Goal: Communication & Community: Answer question/provide support

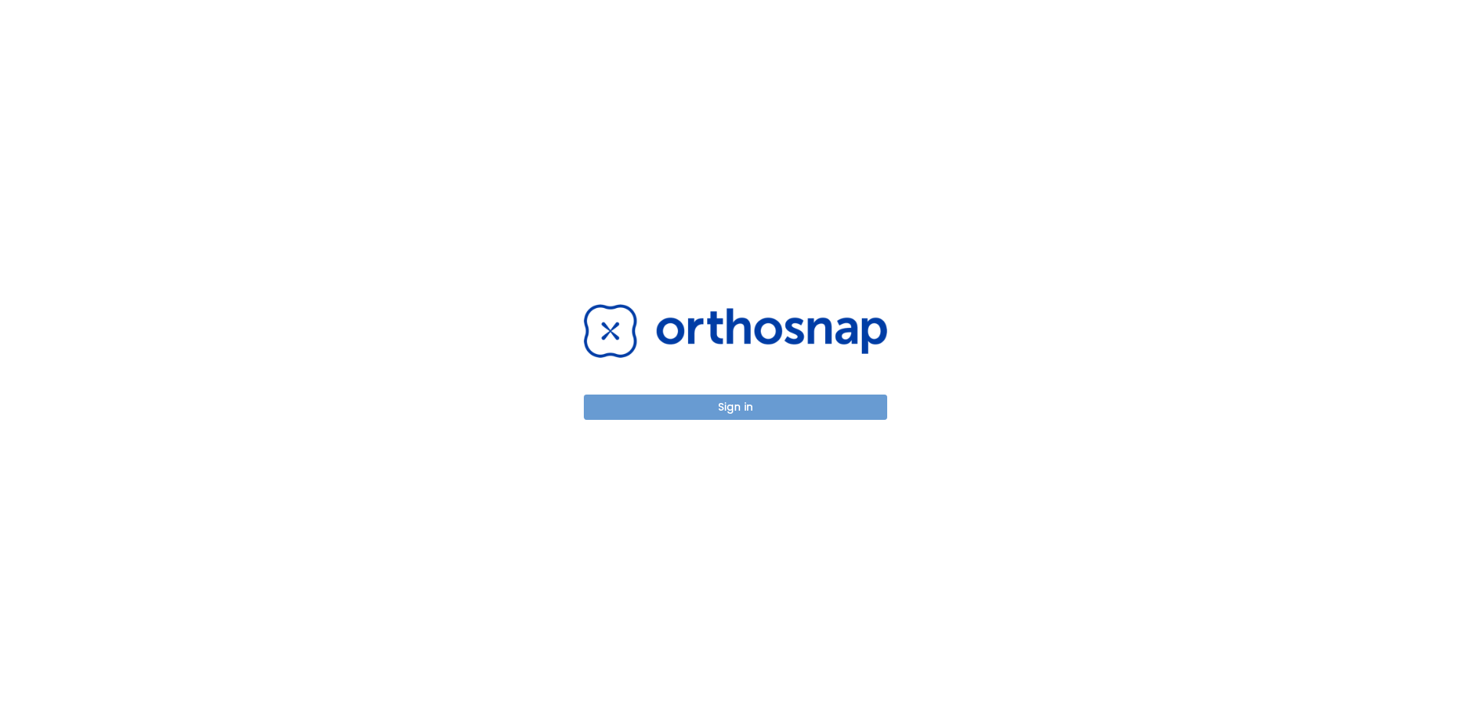
click at [763, 410] on button "Sign in" at bounding box center [735, 407] width 303 height 25
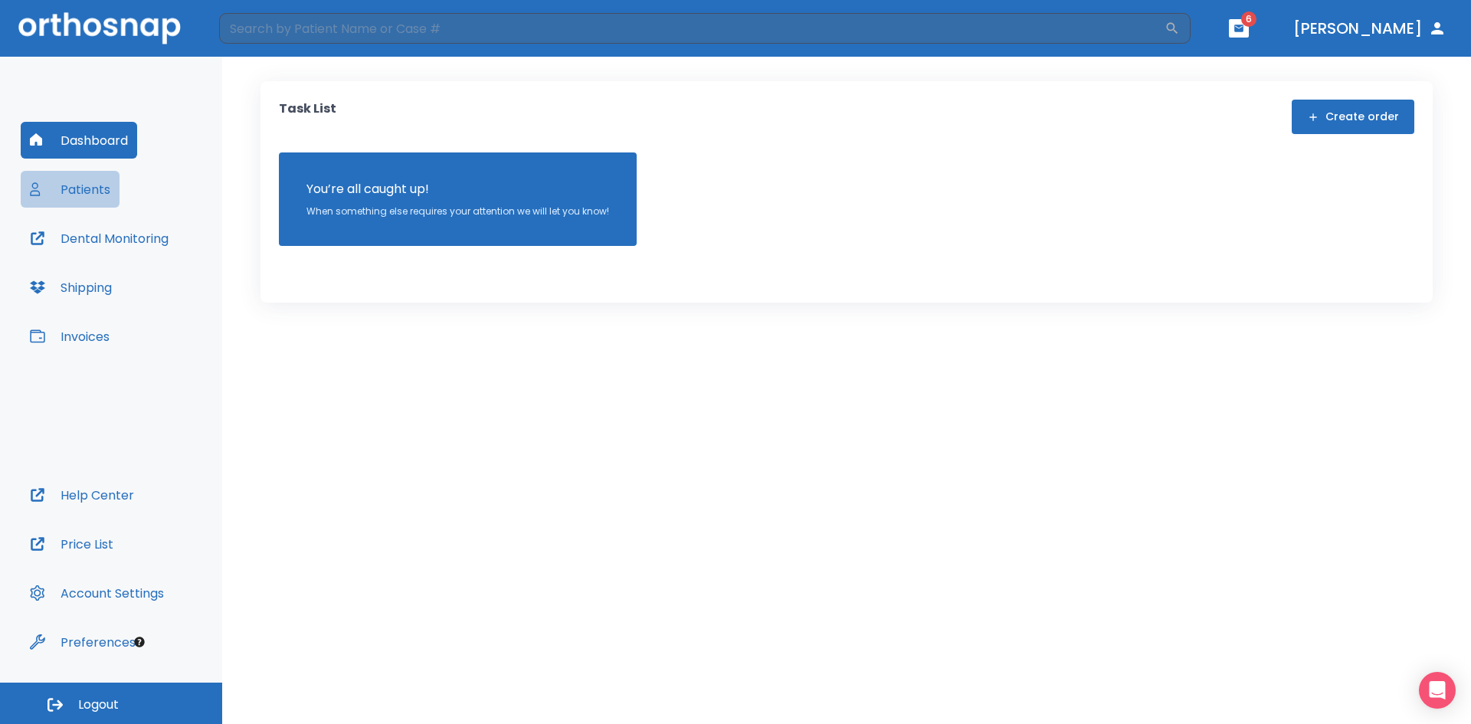
click at [117, 190] on button "Patients" at bounding box center [70, 189] width 99 height 37
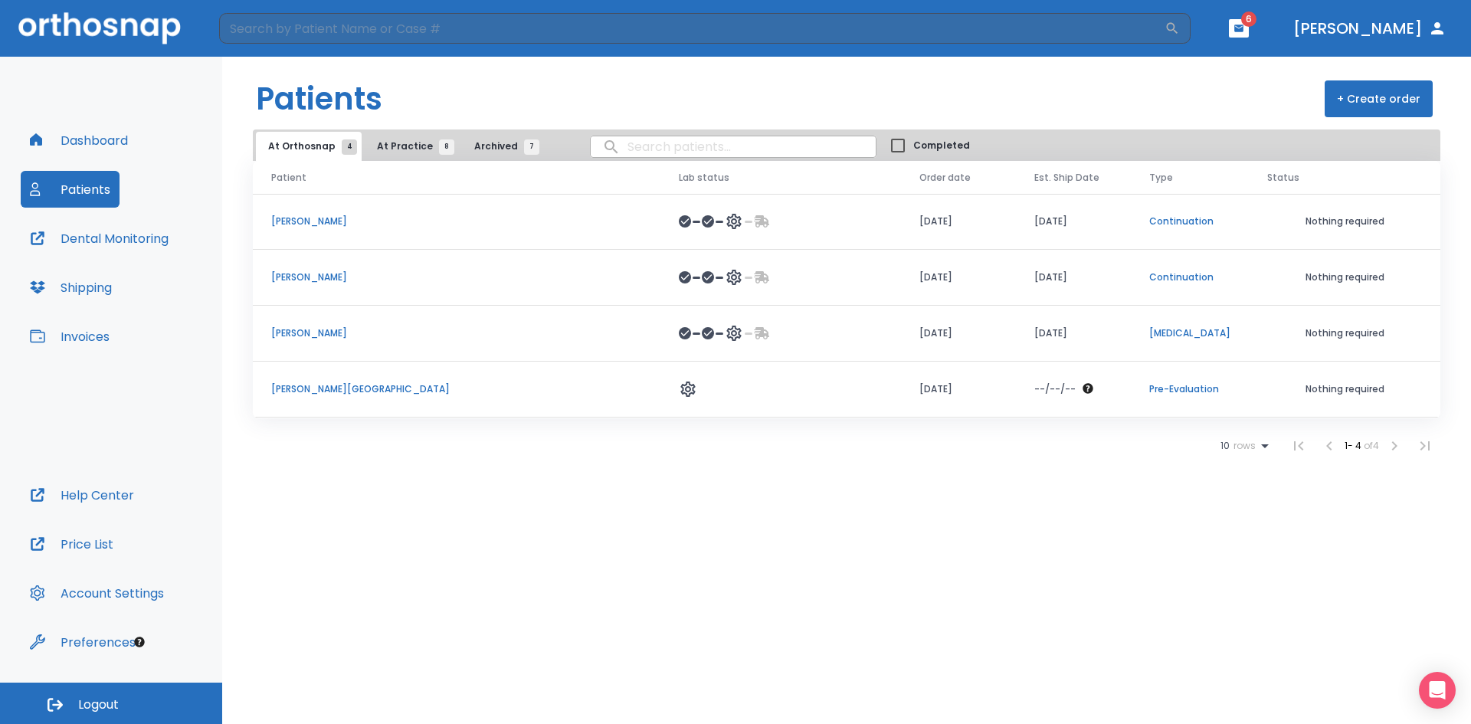
click at [295, 221] on p "[PERSON_NAME]" at bounding box center [456, 222] width 371 height 14
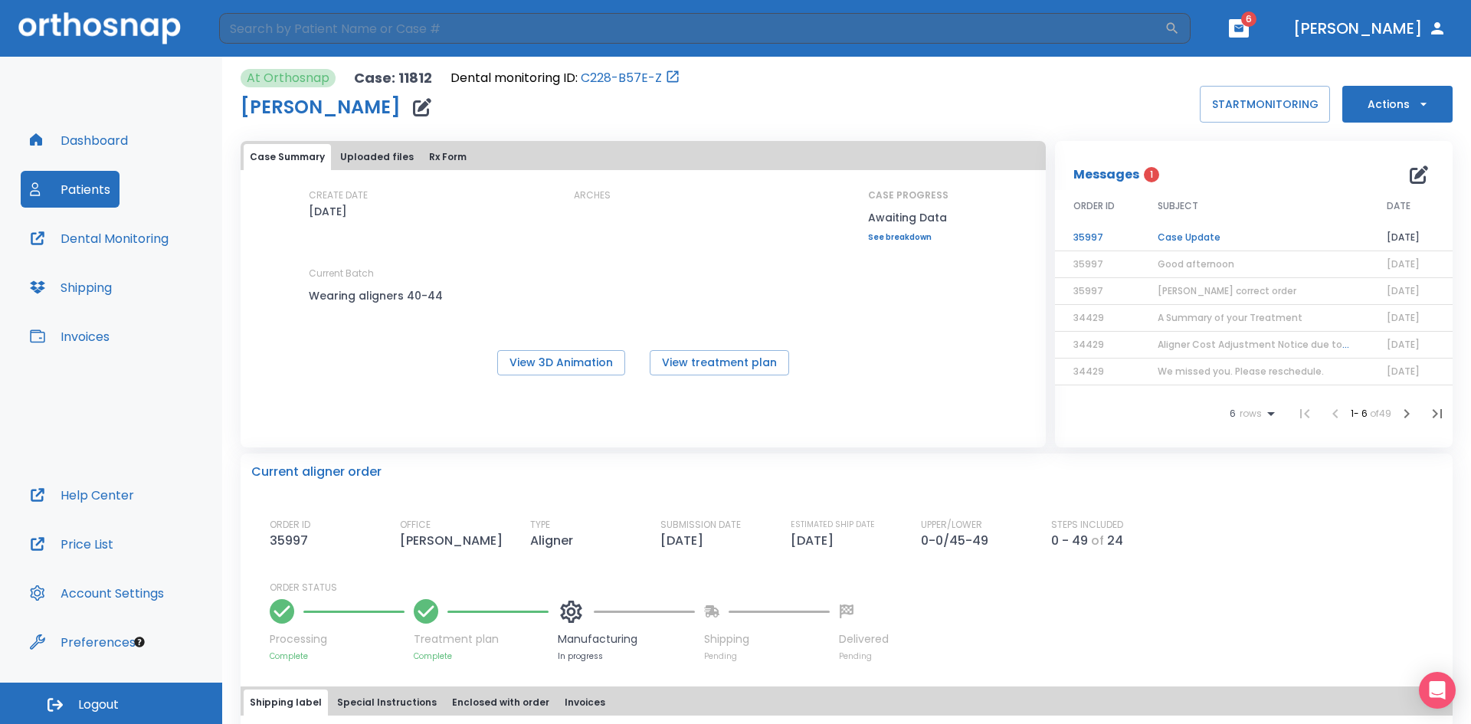
click at [1184, 241] on td "Case Update" at bounding box center [1254, 238] width 229 height 27
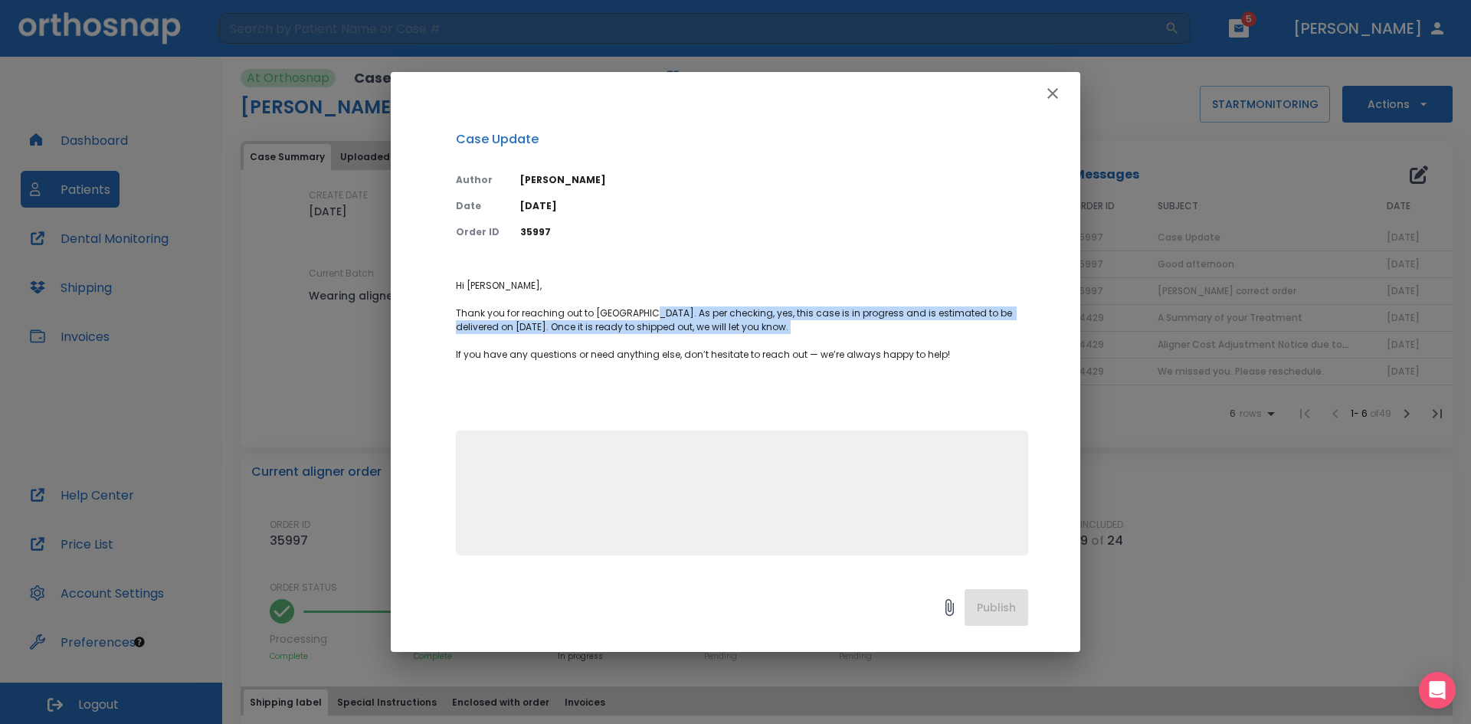
drag, startPoint x: 634, startPoint y: 338, endPoint x: 744, endPoint y: 12, distance: 343.9
click at [684, 187] on div "Case Update Author [PERSON_NAME] Date [DATE] Order ID 35997 Hi [PERSON_NAME], T…" at bounding box center [736, 343] width 690 height 456
click at [1058, 94] on icon "button" at bounding box center [1053, 93] width 18 height 18
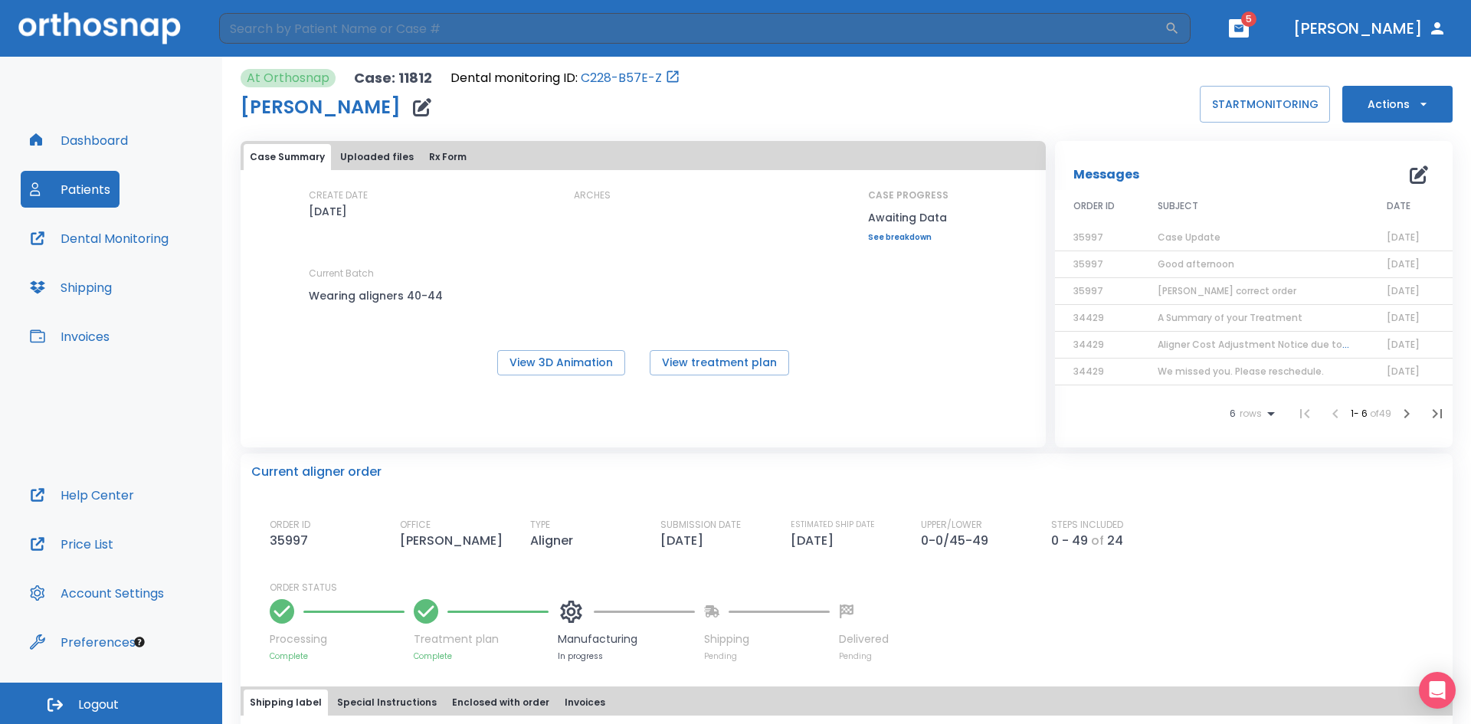
click at [102, 228] on button "Dental Monitoring" at bounding box center [99, 238] width 157 height 37
click at [94, 189] on button "Patients" at bounding box center [70, 189] width 99 height 37
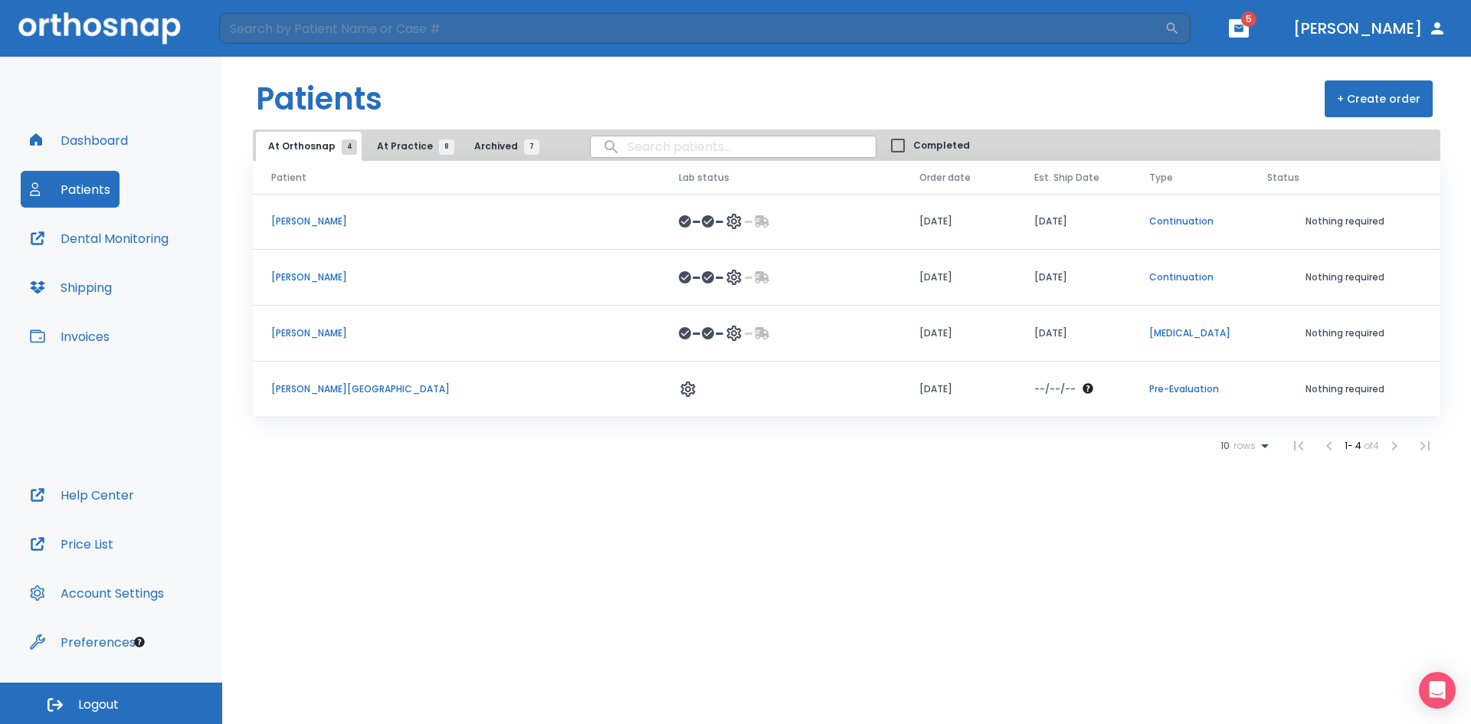
click at [315, 274] on p "[PERSON_NAME]" at bounding box center [456, 278] width 371 height 14
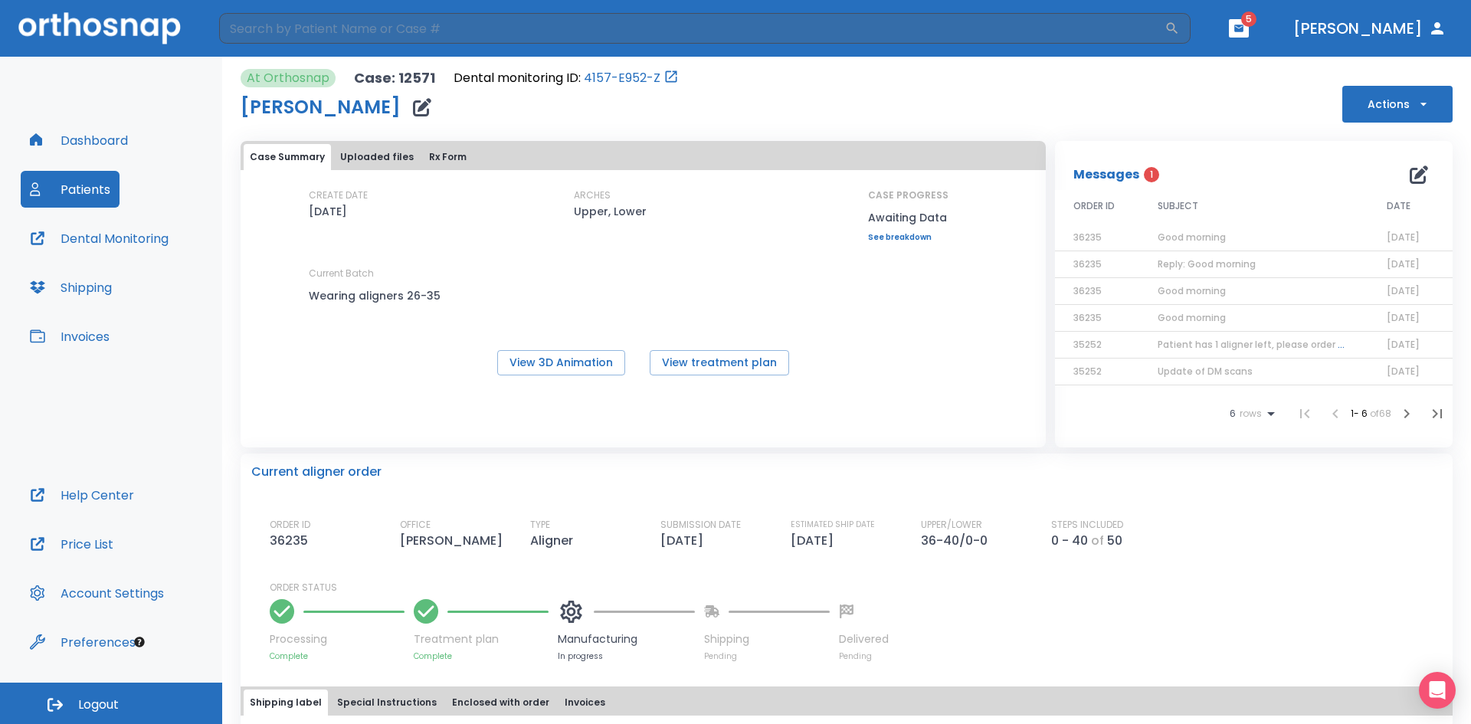
click at [1182, 238] on span "Good morning" at bounding box center [1192, 237] width 68 height 13
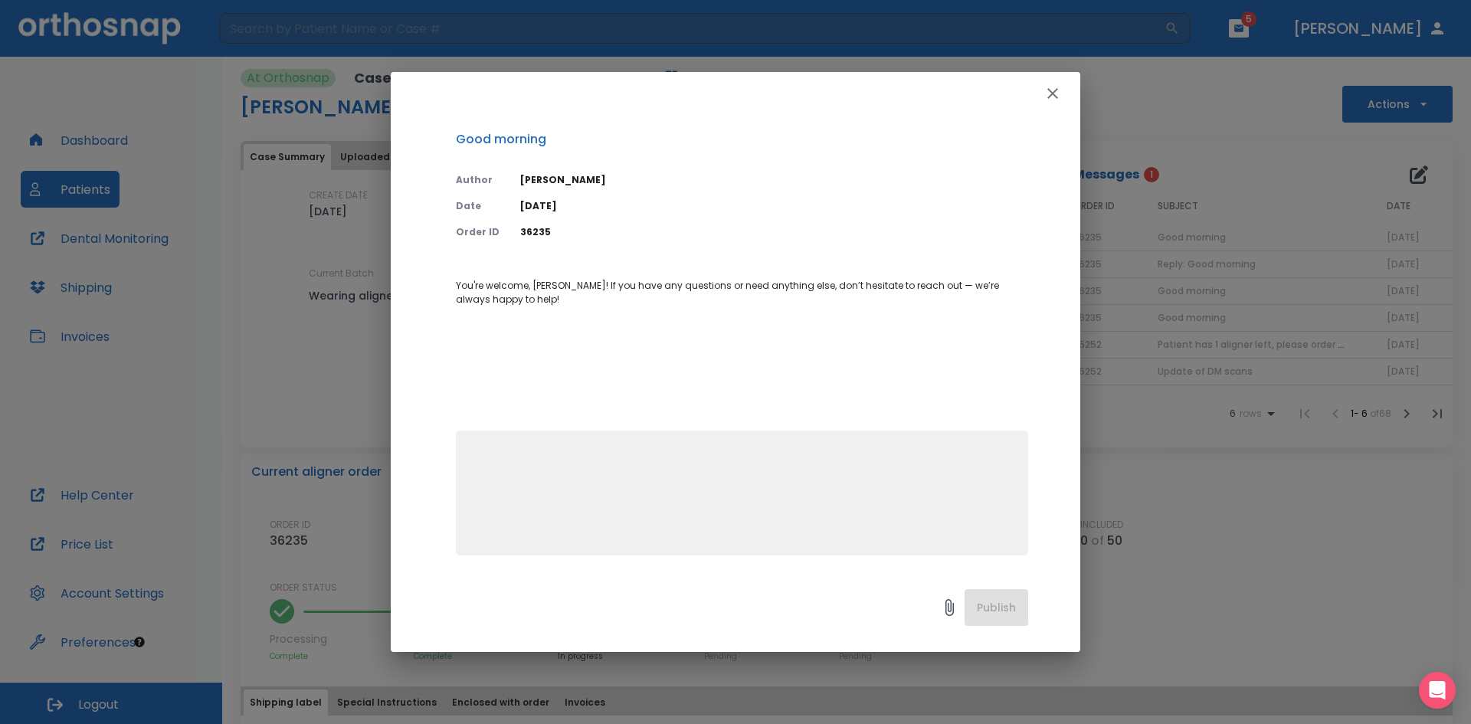
click at [1055, 94] on icon "button" at bounding box center [1053, 93] width 18 height 18
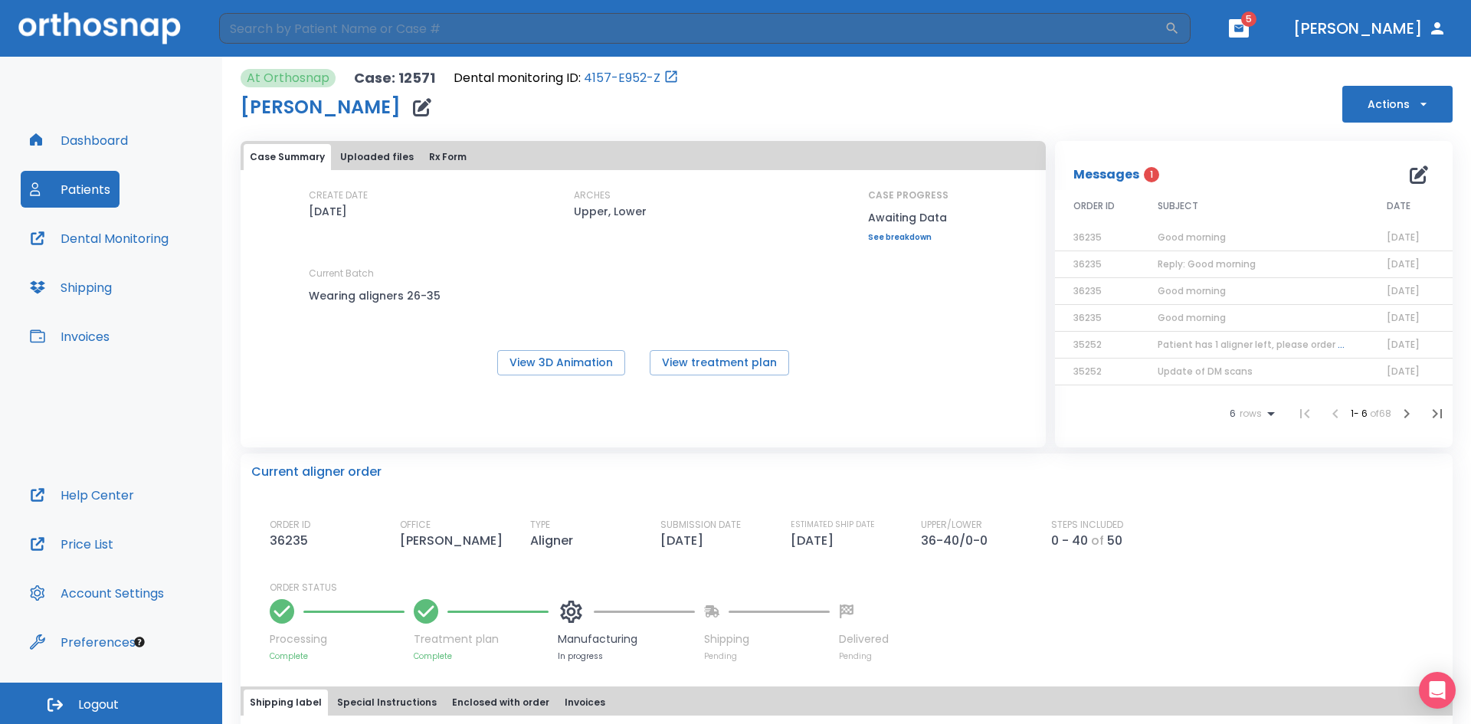
click at [1194, 269] on span "Reply: Good morning" at bounding box center [1207, 264] width 98 height 13
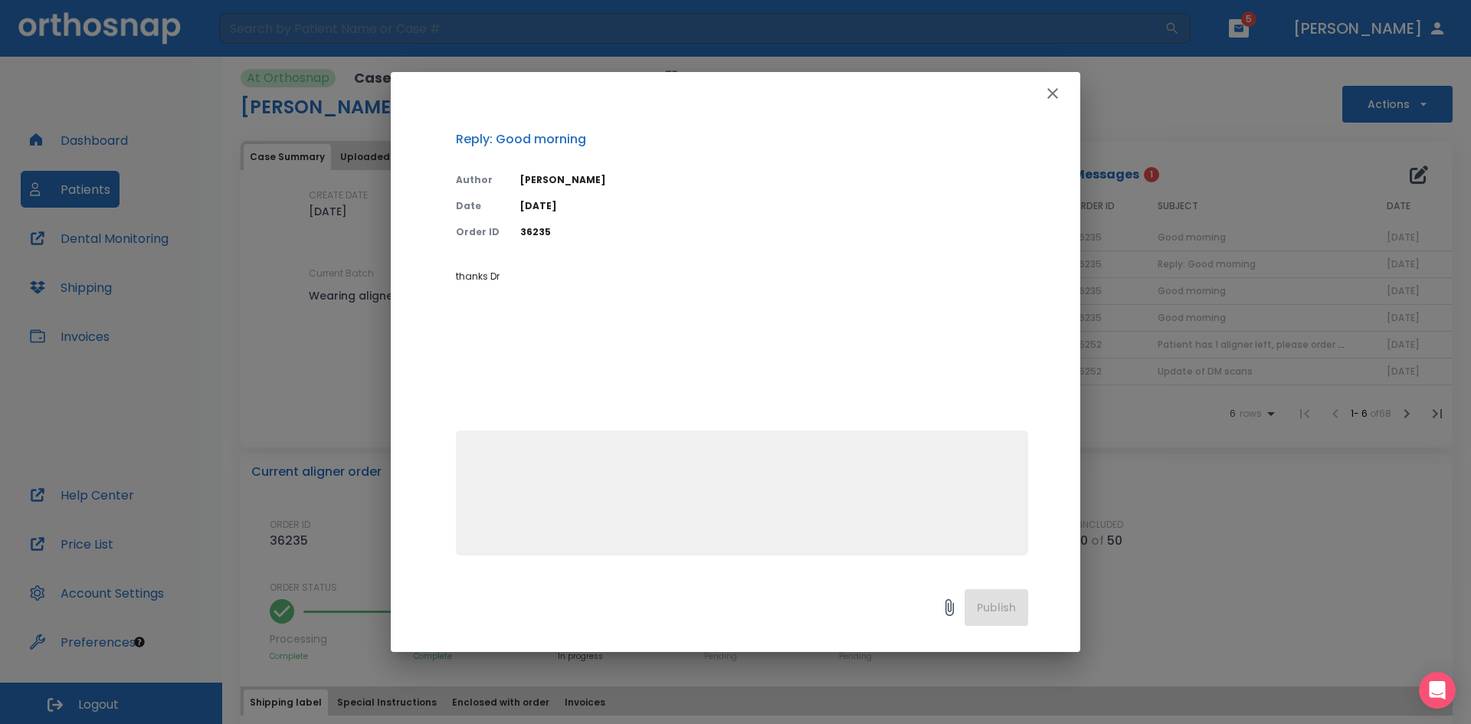
click at [1051, 92] on icon "button" at bounding box center [1053, 93] width 11 height 11
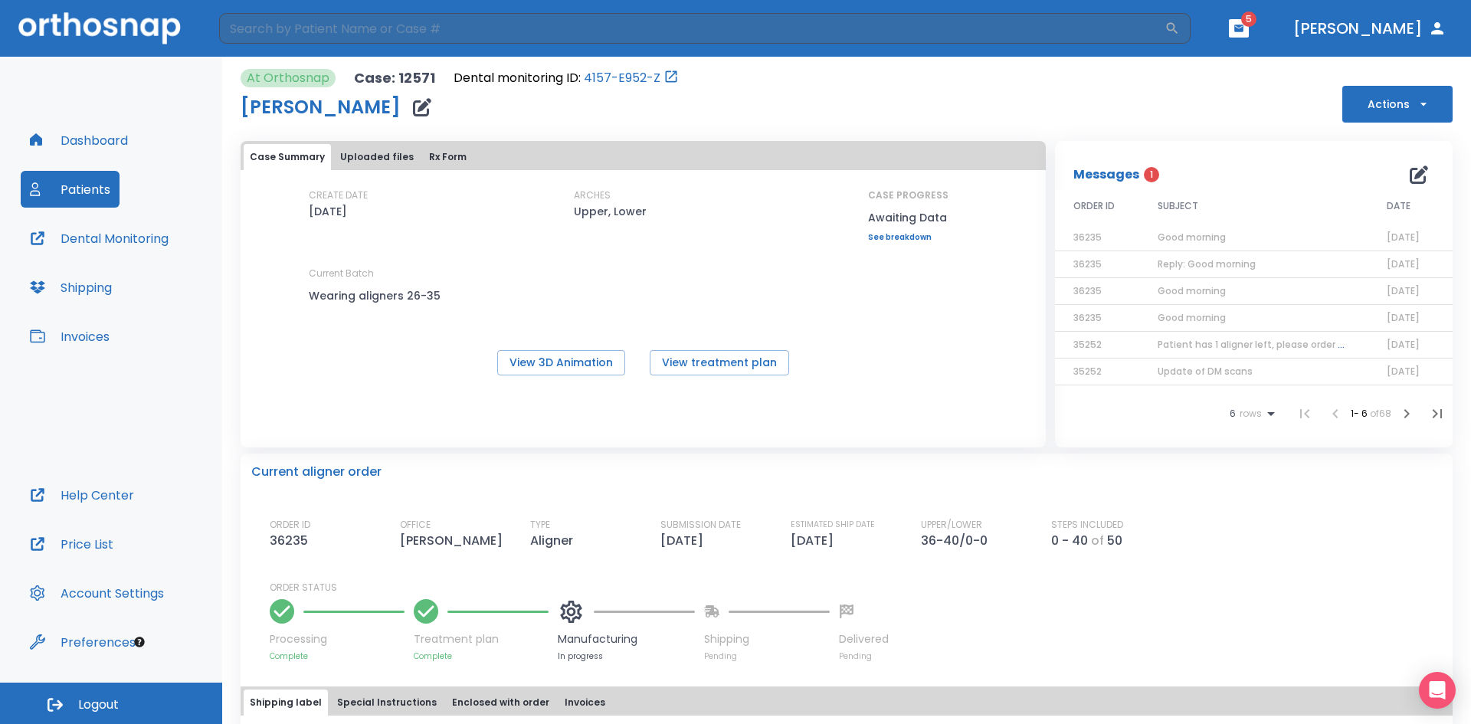
click at [1189, 313] on span "Good morning" at bounding box center [1192, 317] width 68 height 13
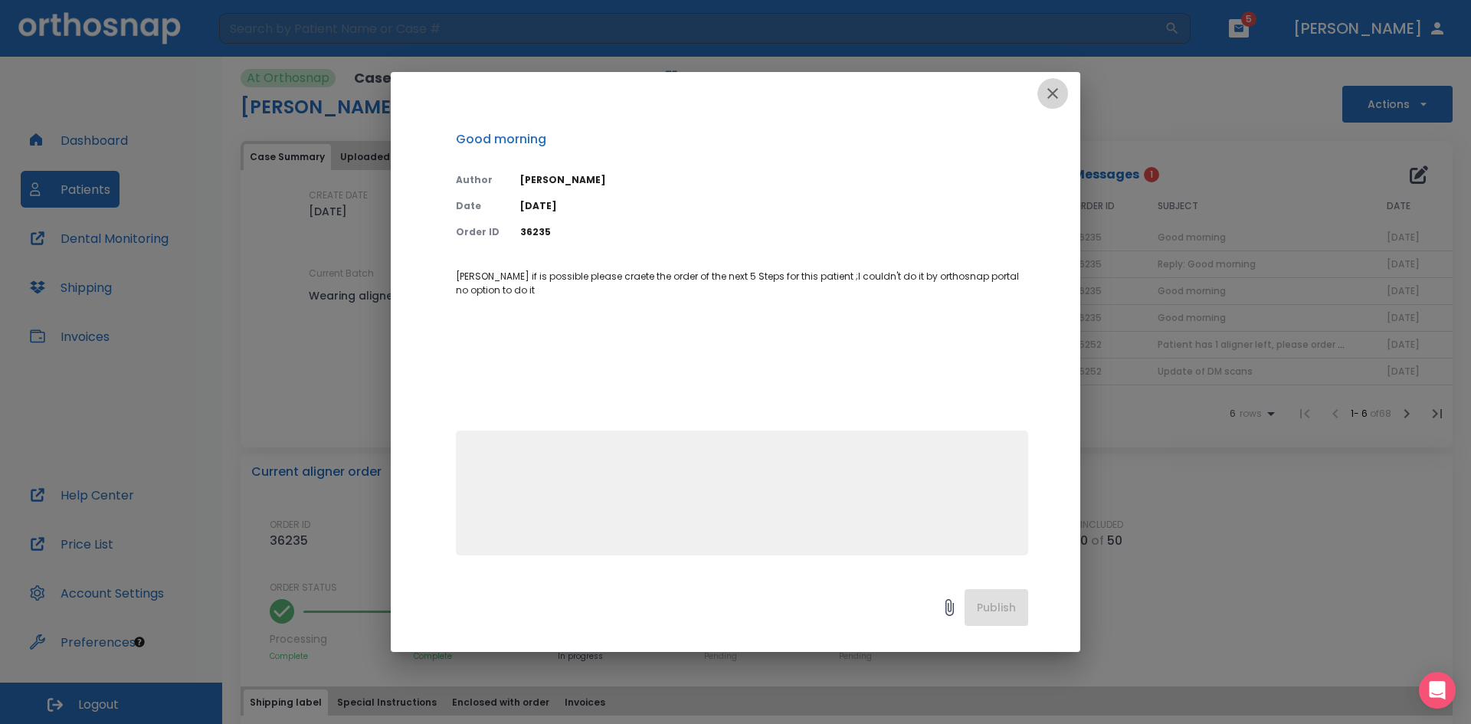
click at [1052, 96] on icon "button" at bounding box center [1053, 93] width 18 height 18
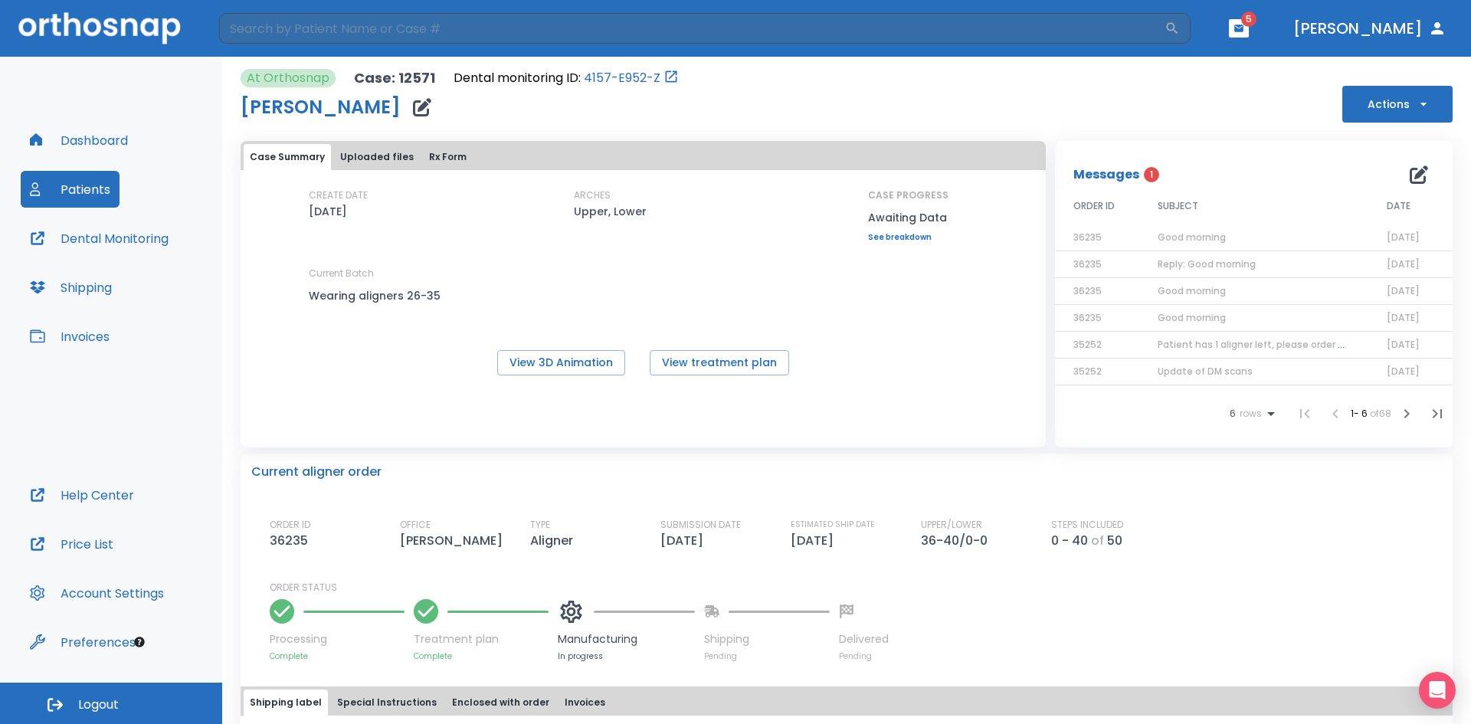
click at [1144, 172] on span "1" at bounding box center [1151, 174] width 15 height 15
click at [1176, 237] on span "Good morning" at bounding box center [1192, 237] width 68 height 13
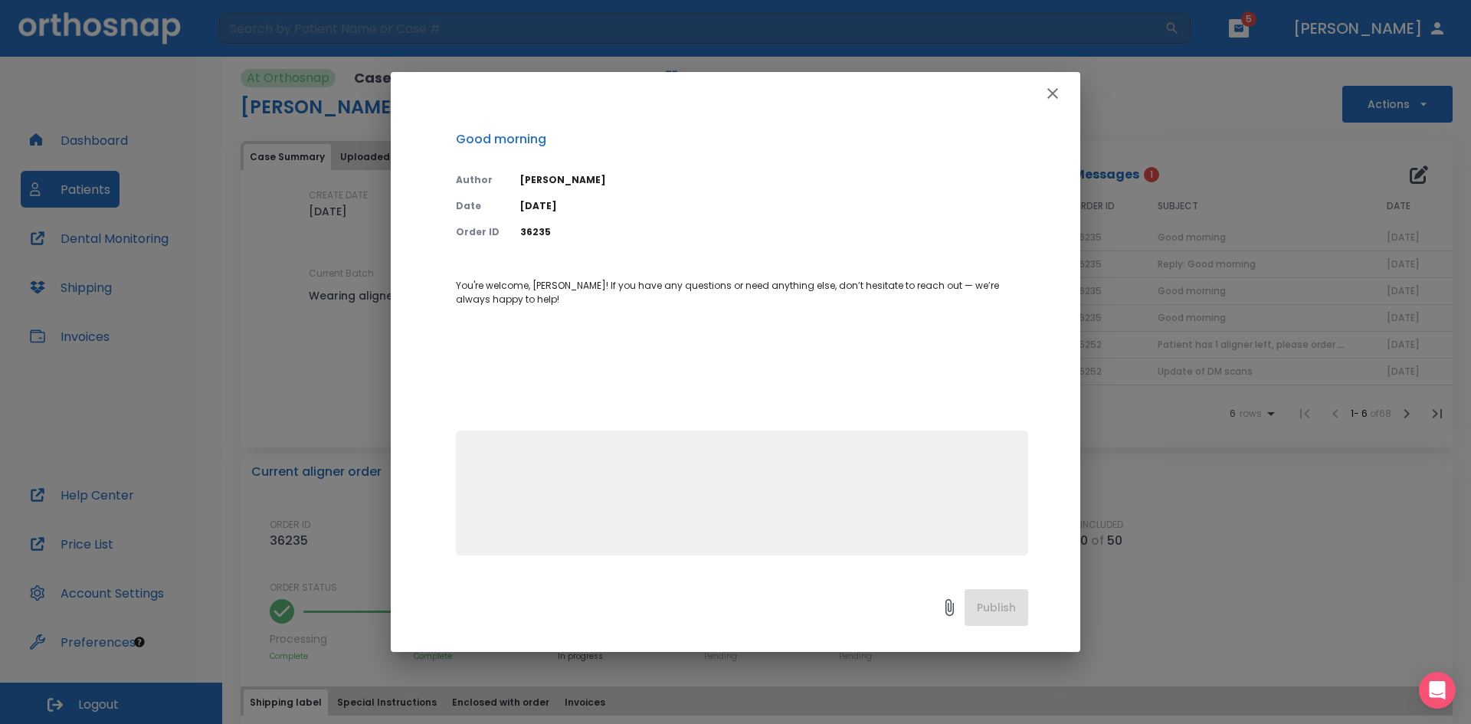
click at [1055, 99] on icon "button" at bounding box center [1053, 93] width 18 height 18
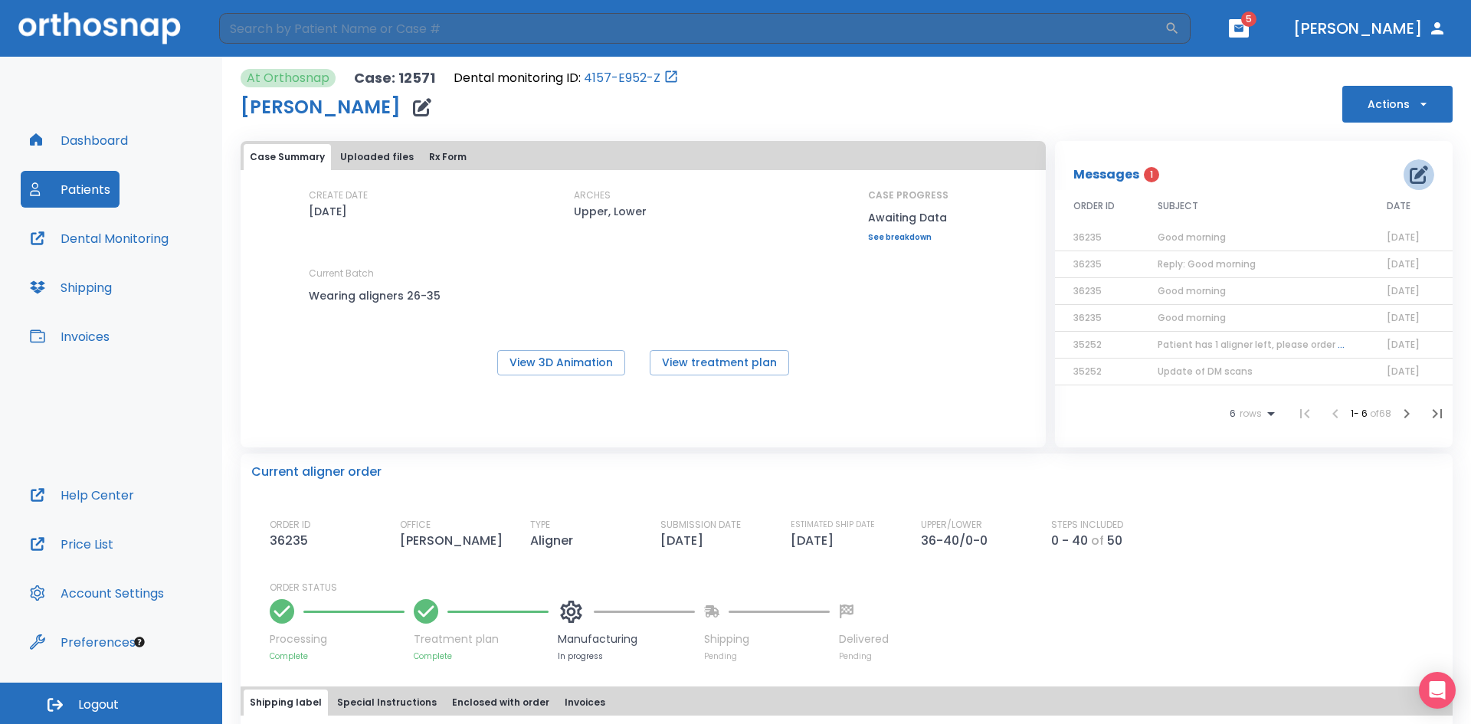
click at [1410, 172] on icon "button" at bounding box center [1419, 175] width 18 height 18
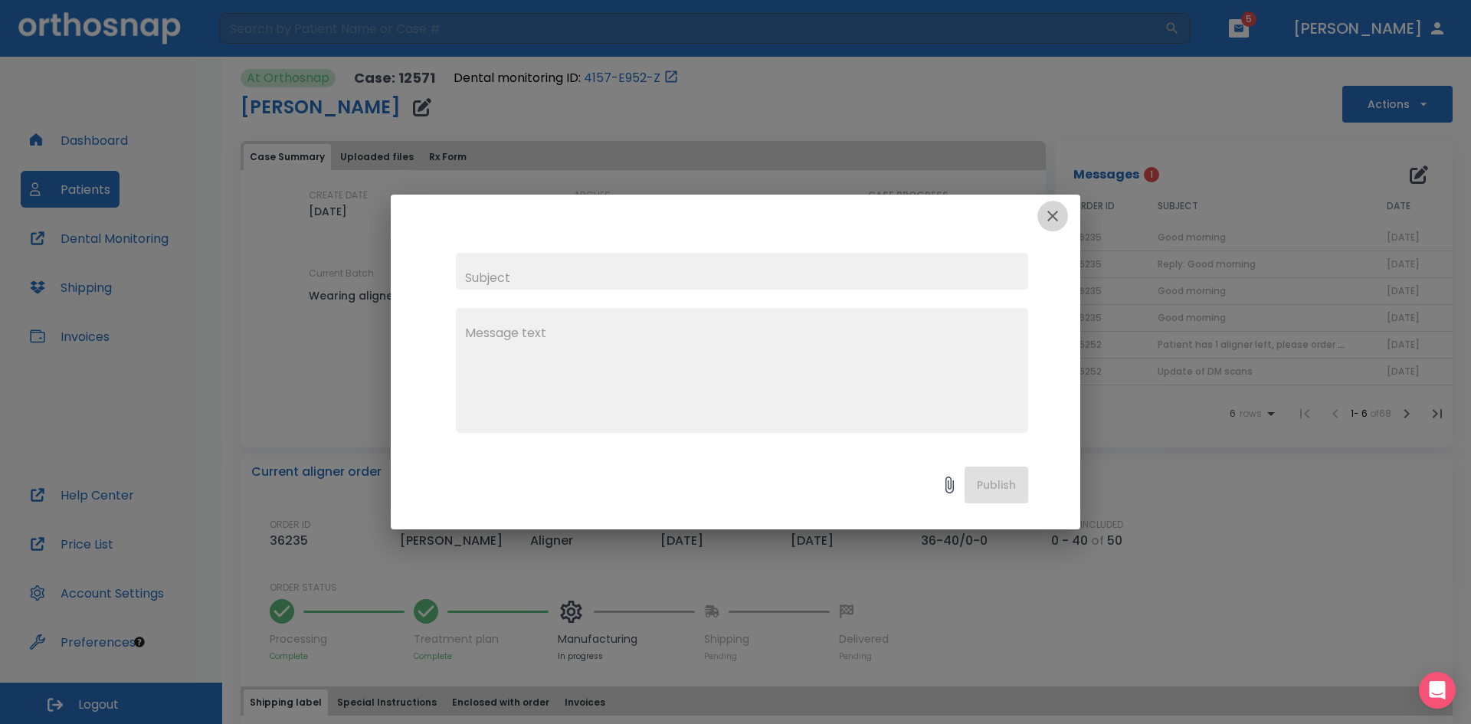
click at [1065, 212] on button "button" at bounding box center [1053, 216] width 31 height 31
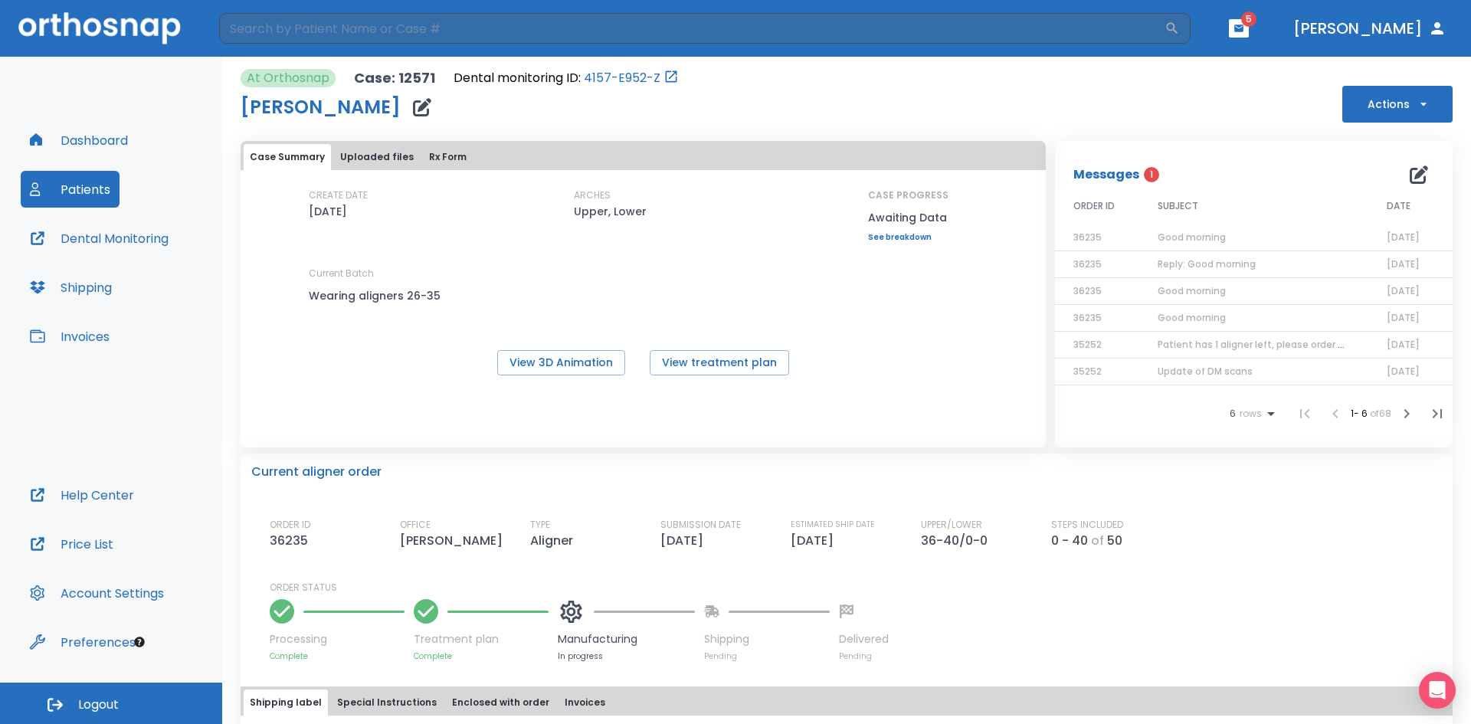
click at [95, 190] on button "Patients" at bounding box center [70, 189] width 99 height 37
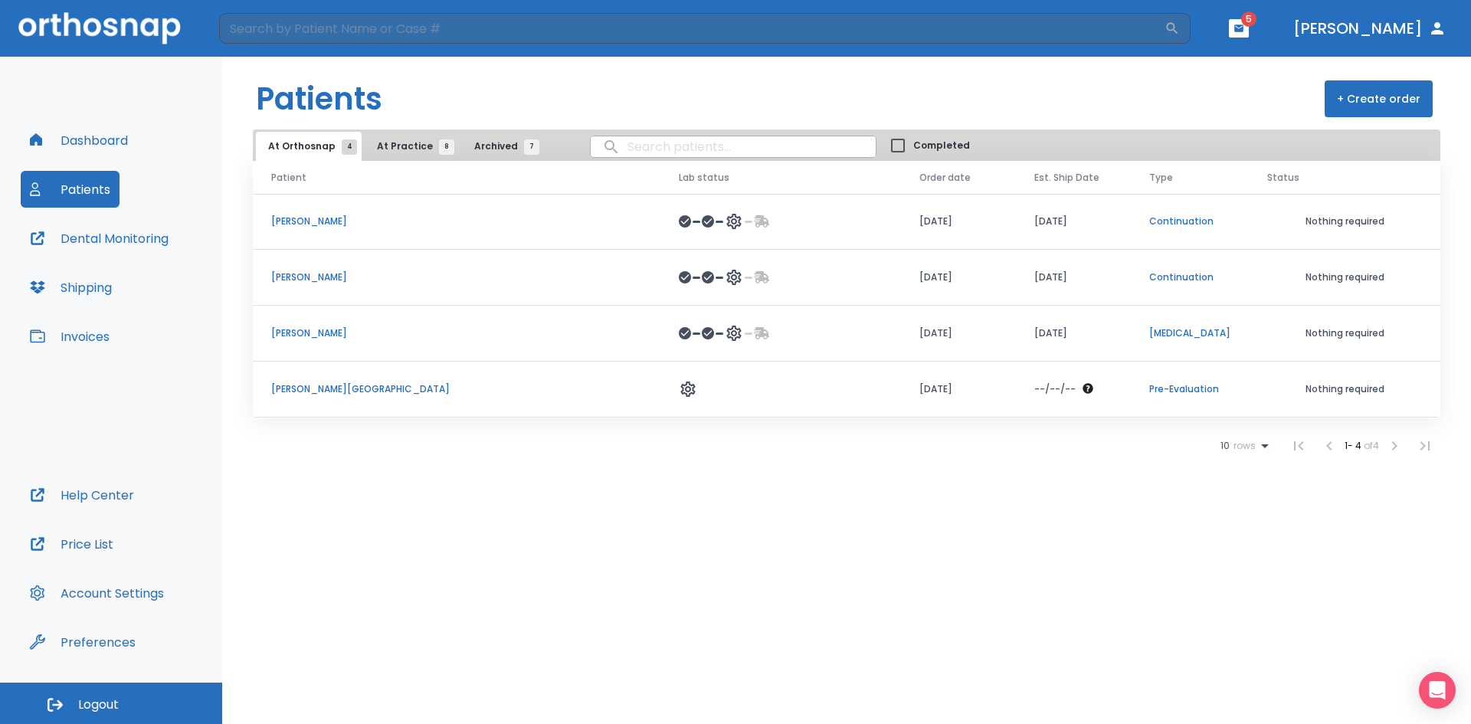
click at [318, 333] on p "[PERSON_NAME]" at bounding box center [456, 333] width 371 height 14
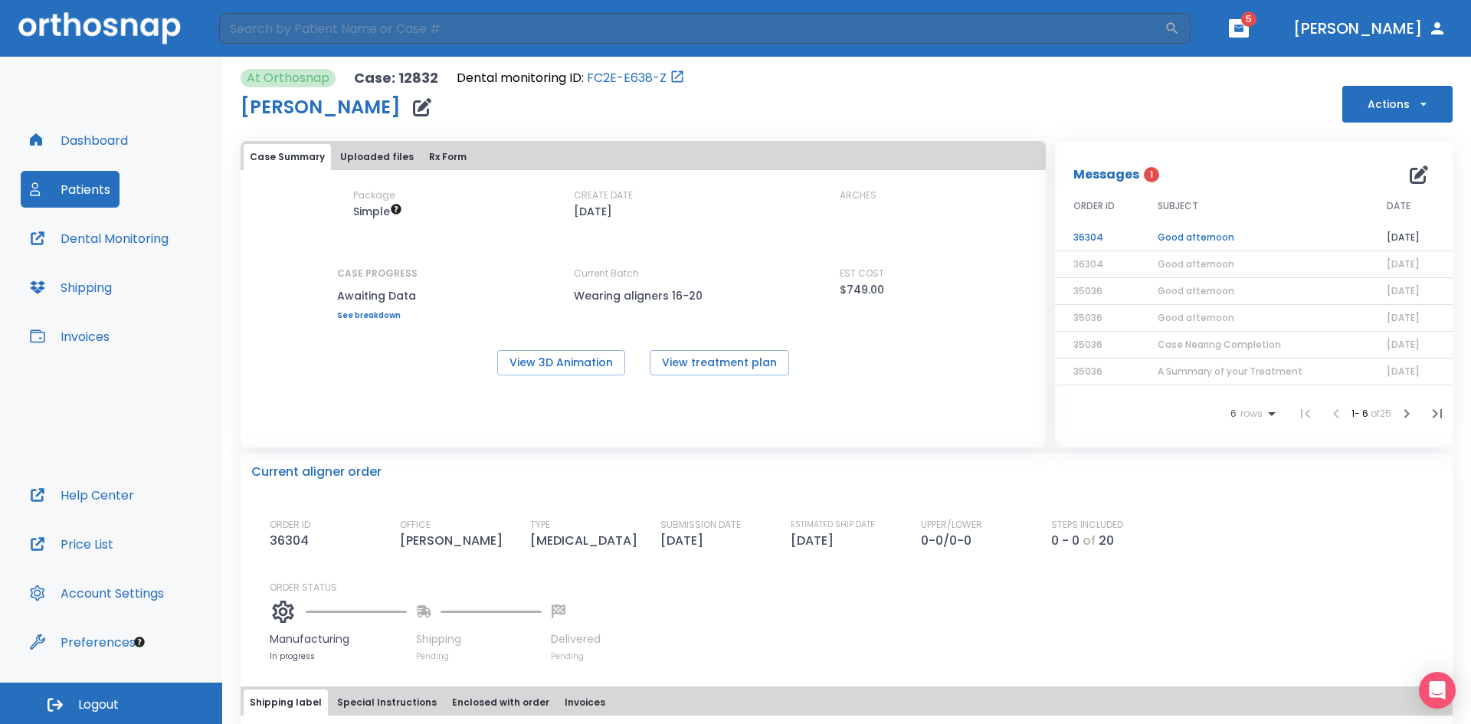
click at [1205, 238] on td "Good afternoon" at bounding box center [1254, 238] width 229 height 27
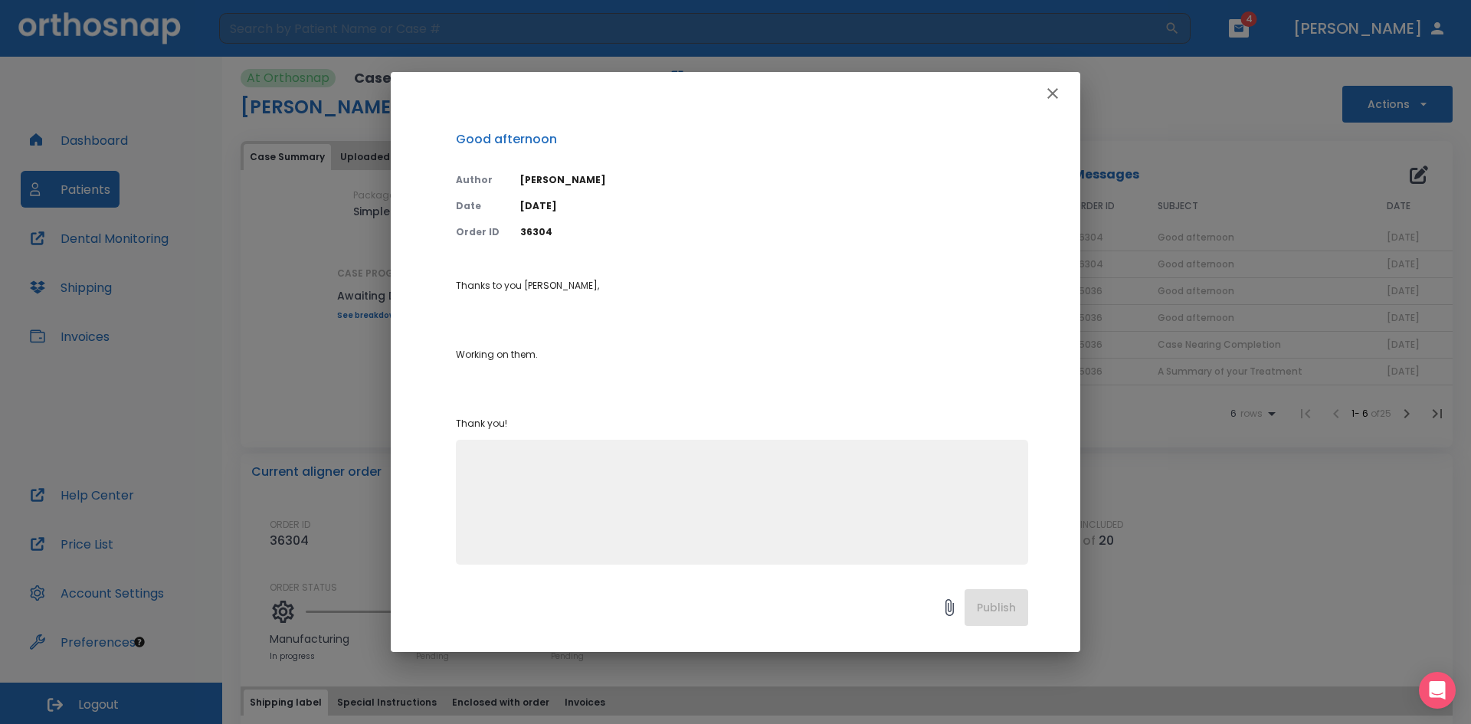
click at [516, 468] on textarea at bounding box center [742, 509] width 554 height 106
type textarea "w"
type textarea "Many thanks we value your time"
click at [1000, 609] on button "Publish" at bounding box center [997, 607] width 64 height 37
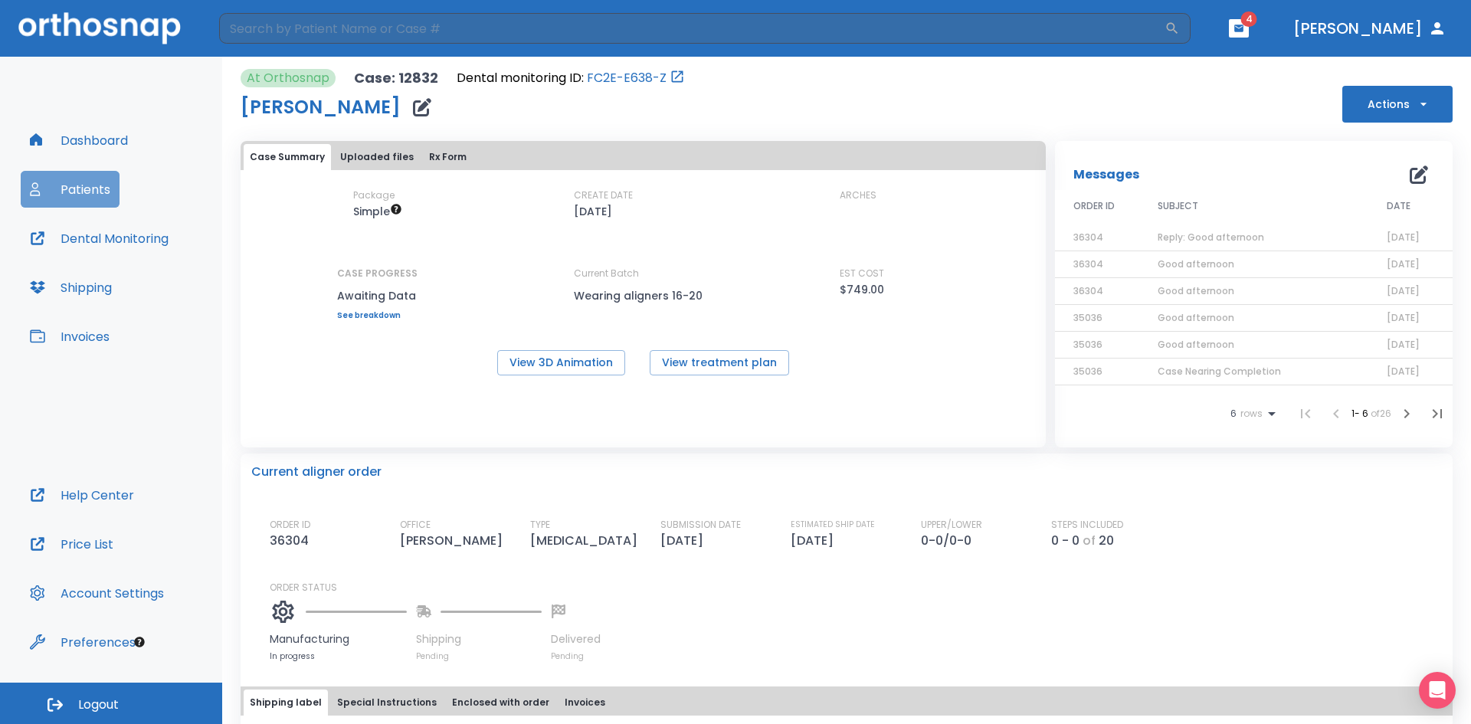
click at [81, 194] on button "Patients" at bounding box center [70, 189] width 99 height 37
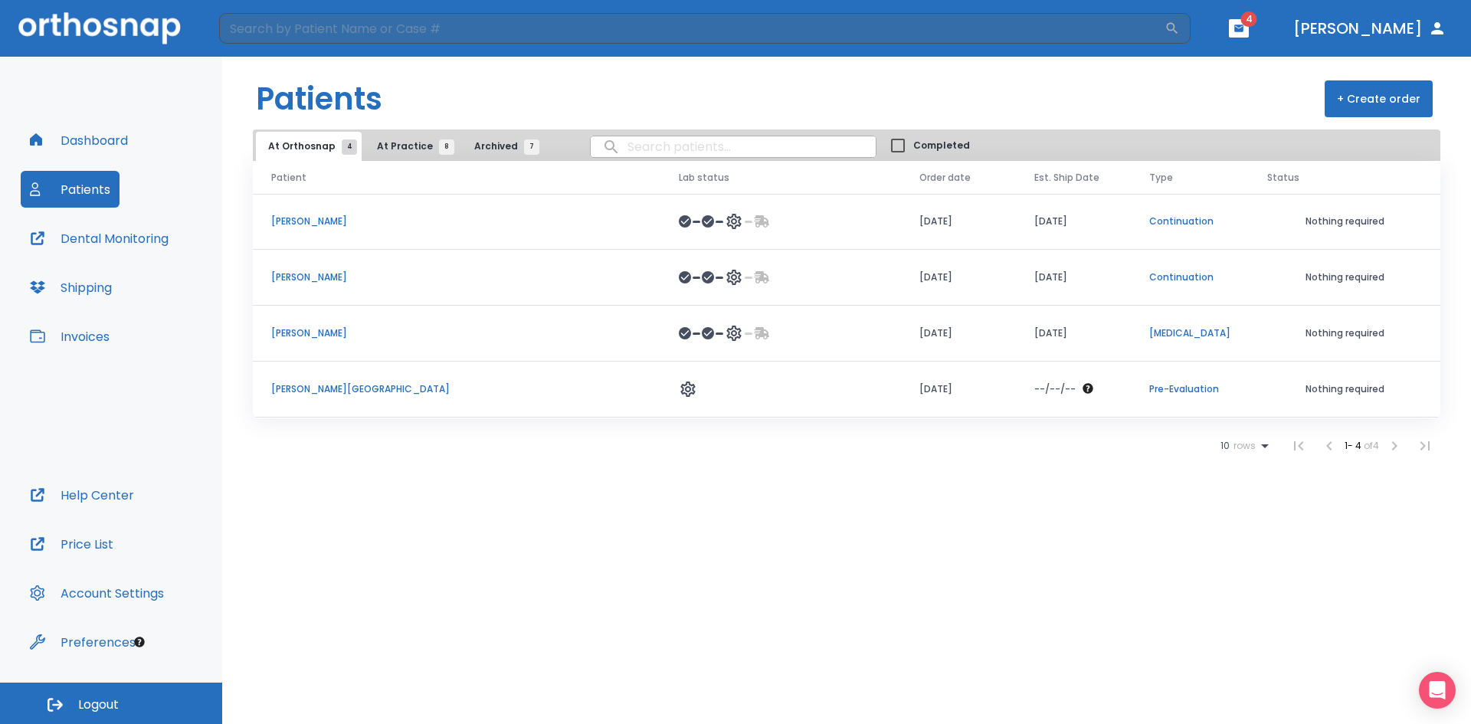
click at [378, 395] on p "[PERSON_NAME][GEOGRAPHIC_DATA]" at bounding box center [456, 389] width 371 height 14
